Goal: Register for event/course

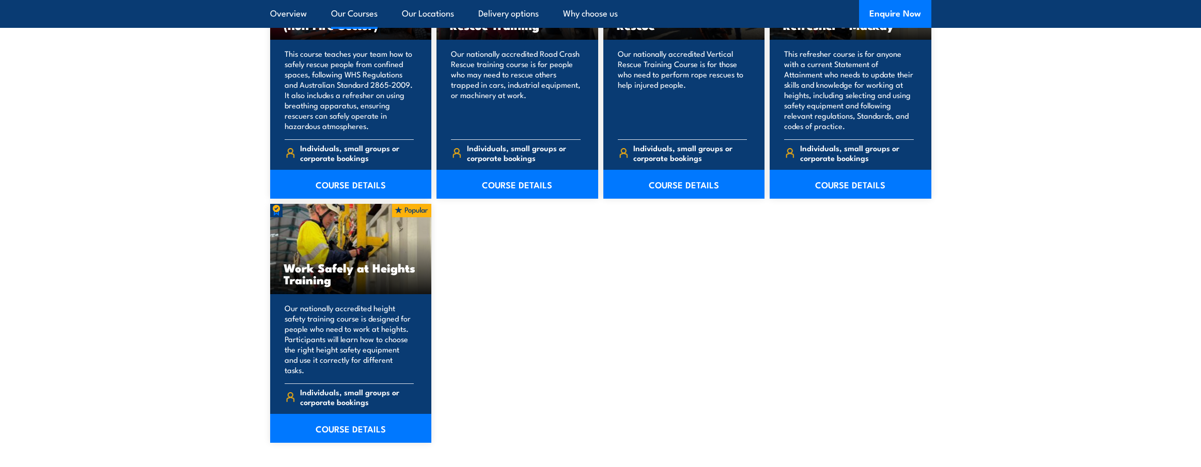
scroll to position [1240, 0]
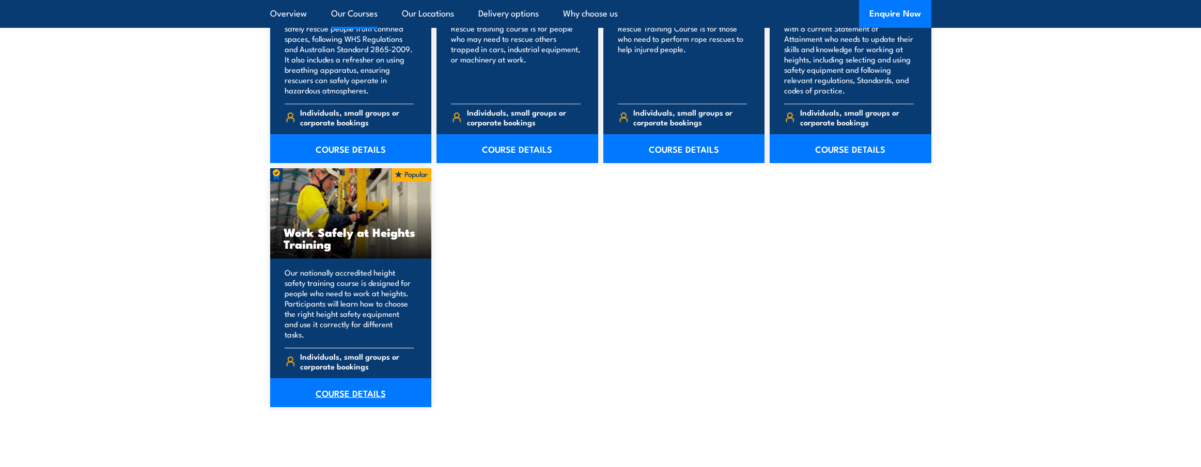
click at [377, 379] on link "COURSE DETAILS" at bounding box center [351, 393] width 162 height 29
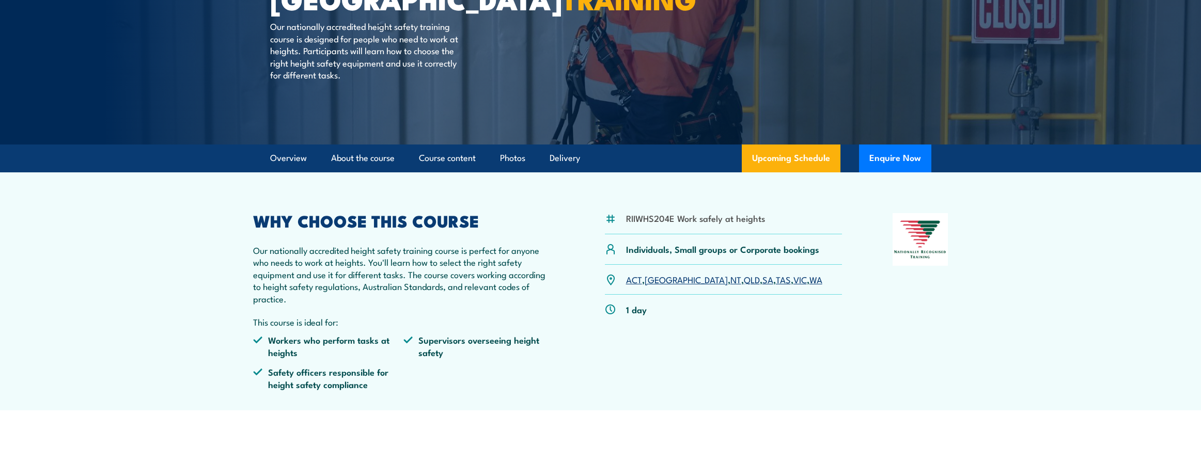
scroll to position [155, 0]
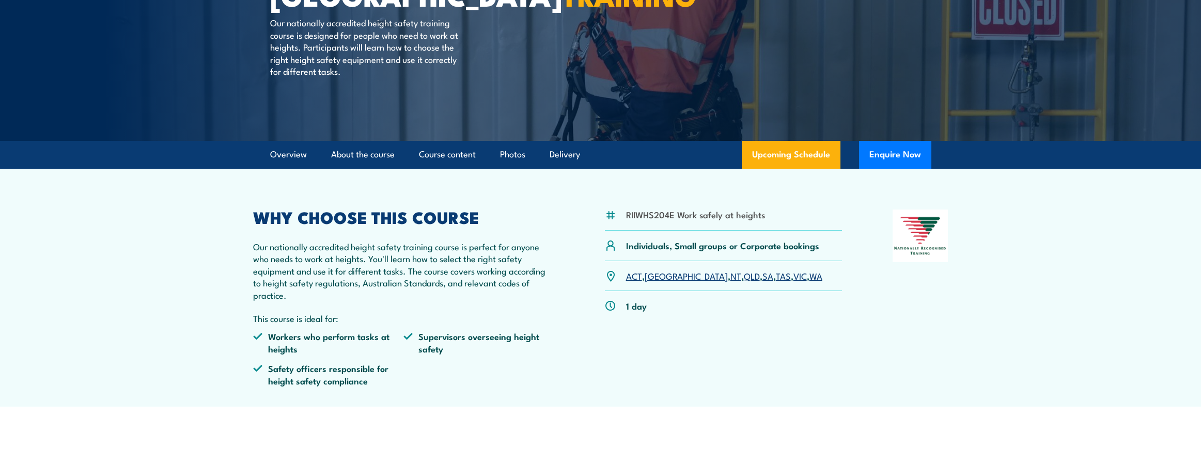
click at [762, 275] on link "SA" at bounding box center [767, 276] width 11 height 12
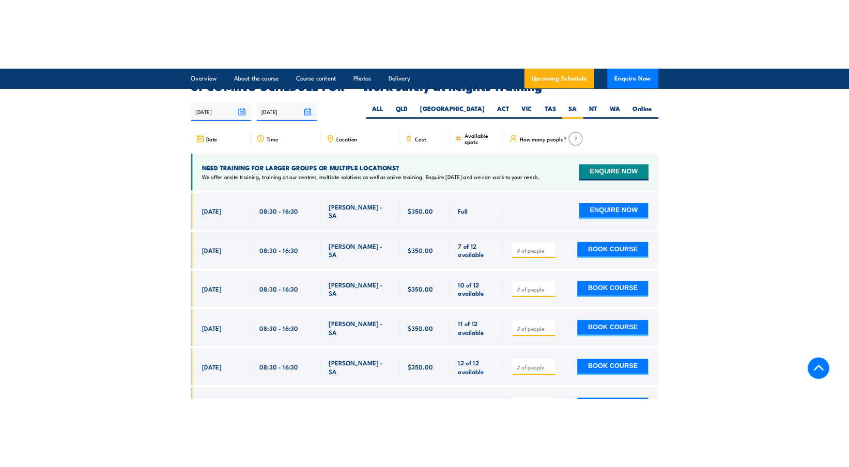
scroll to position [1644, 0]
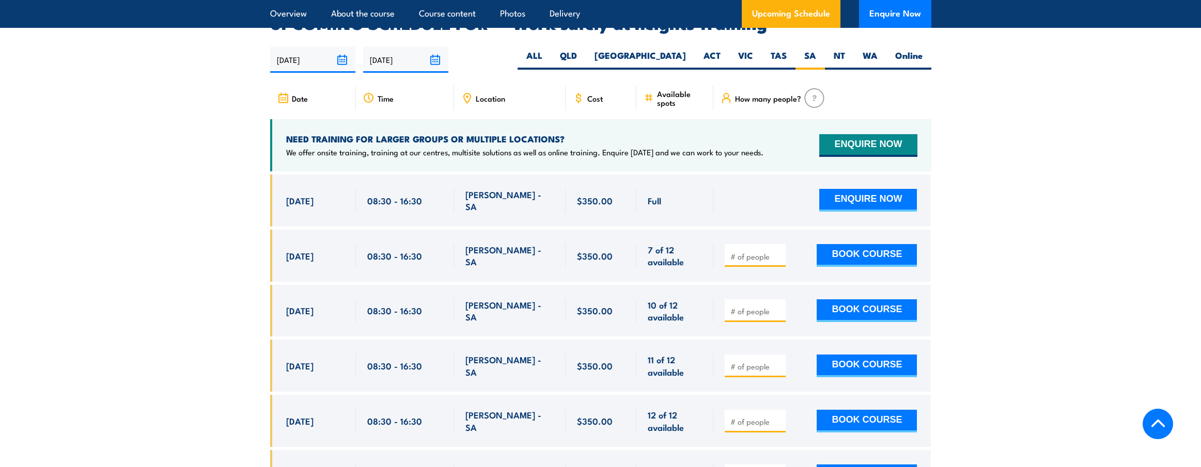
drag, startPoint x: 1033, startPoint y: 155, endPoint x: 747, endPoint y: 146, distance: 285.8
click at [1033, 155] on section "UPCOMING SCHEDULE FOR - "Work safely at heights Training" 19/09/2025 18/03/2026" at bounding box center [600, 294] width 1201 height 558
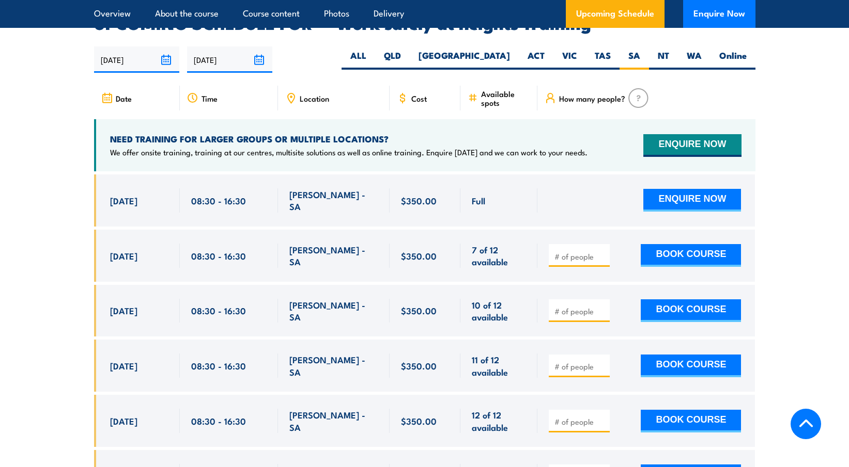
click at [781, 217] on section "UPCOMING SCHEDULE FOR - "Work safely at heights Training" 19/09/2025 18/03/2026" at bounding box center [424, 294] width 849 height 558
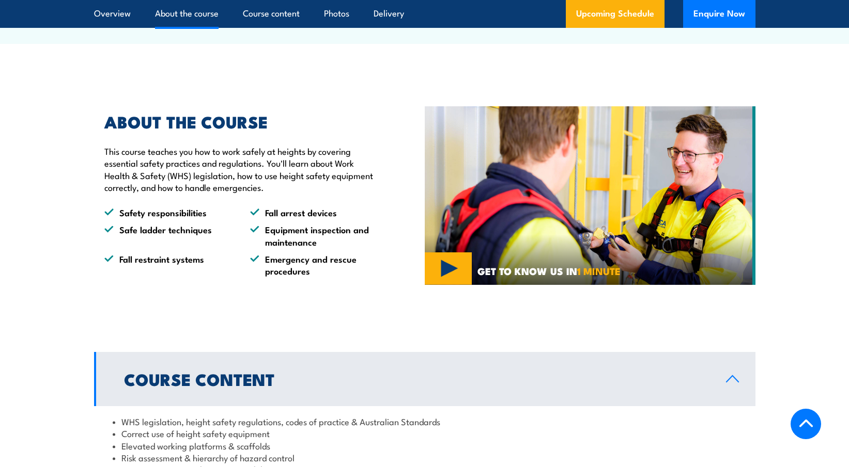
scroll to position [568, 0]
